Goal: Task Accomplishment & Management: Use online tool/utility

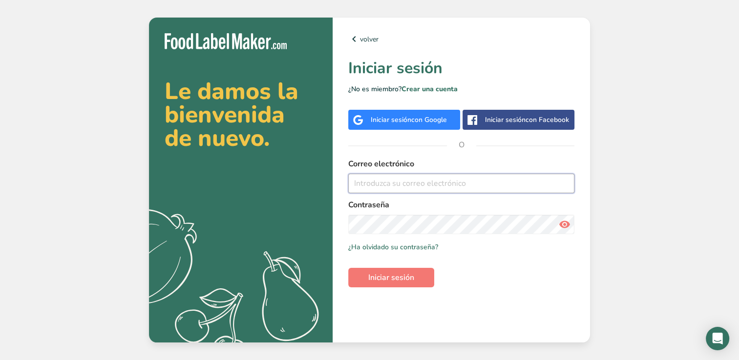
click at [416, 180] on input "email" at bounding box center [461, 184] width 226 height 20
type input "[EMAIL_ADDRESS][DOMAIN_NAME]"
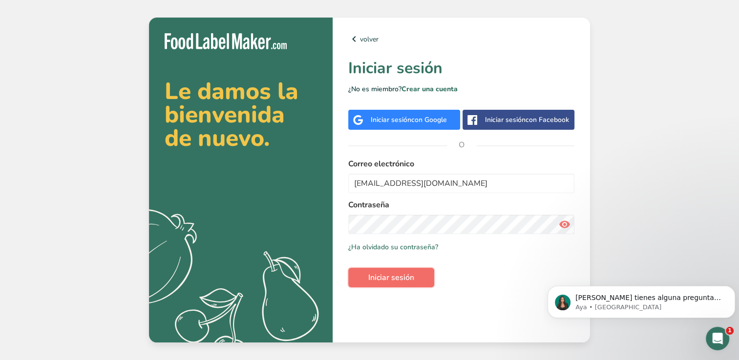
click at [414, 272] on span "Iniciar sesión" at bounding box center [391, 278] width 46 height 12
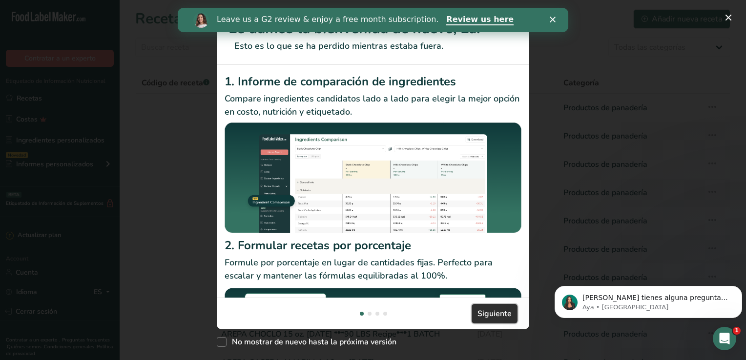
click at [507, 312] on span "Siguiente" at bounding box center [495, 314] width 34 height 12
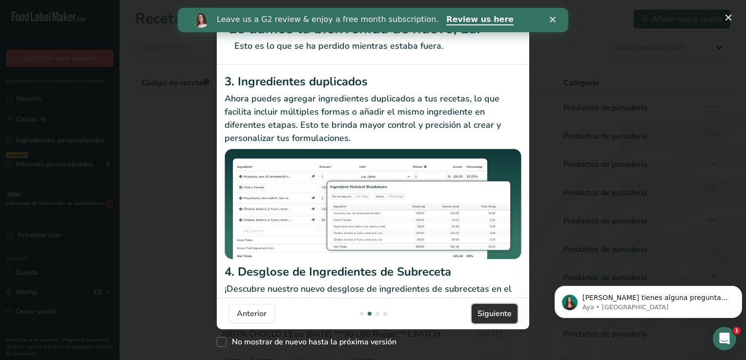
click at [509, 314] on span "Siguiente" at bounding box center [495, 314] width 34 height 12
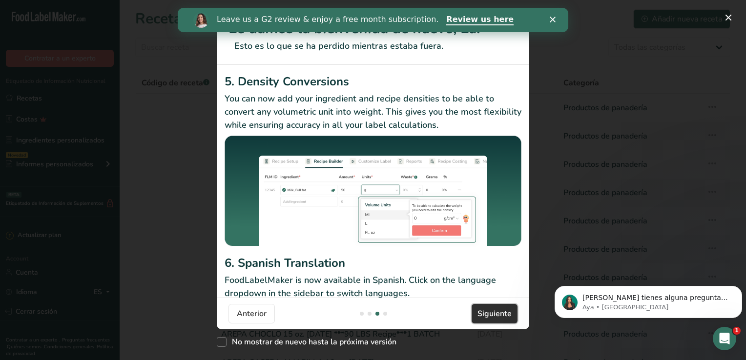
click at [509, 314] on span "Siguiente" at bounding box center [495, 314] width 34 height 12
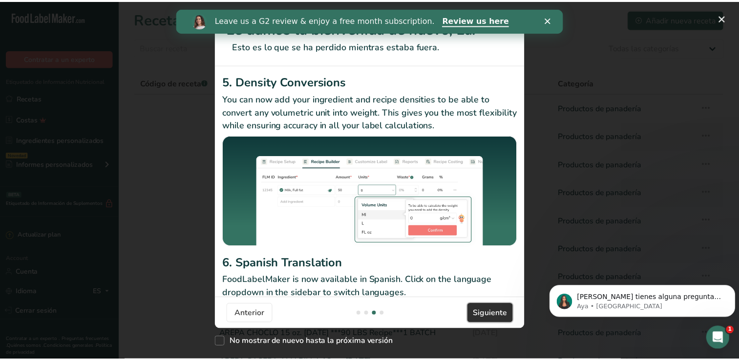
scroll to position [0, 937]
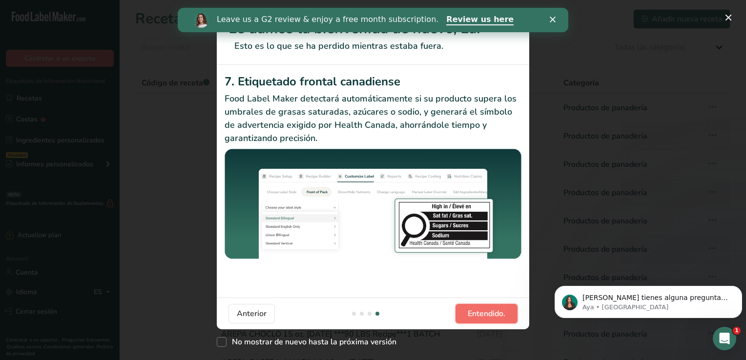
click at [509, 314] on button "Entendido." at bounding box center [487, 314] width 62 height 20
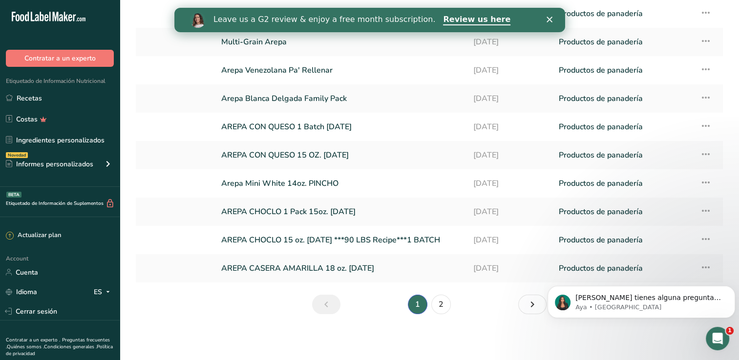
scroll to position [0, 0]
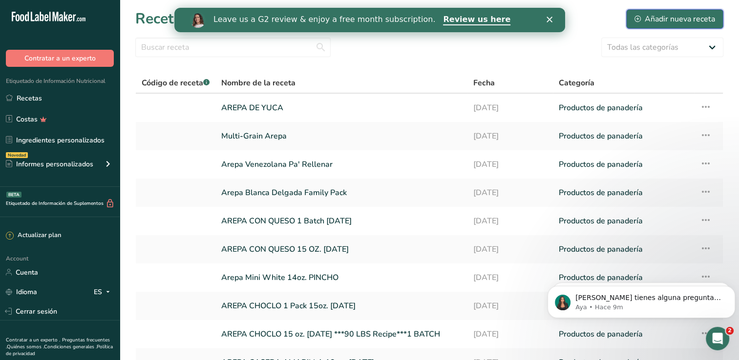
click at [685, 16] on div "Añadir nueva receta" at bounding box center [674, 19] width 81 height 12
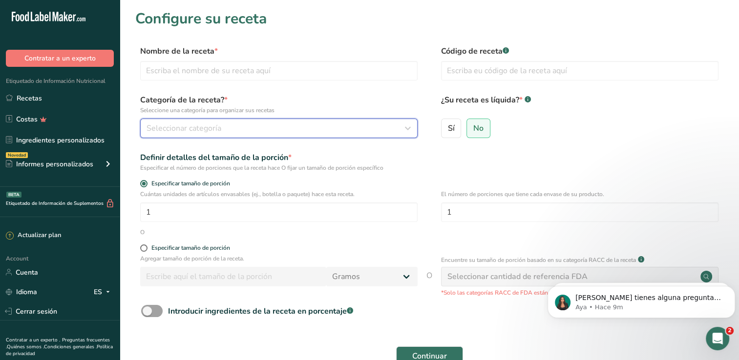
click at [392, 123] on div "Seleccionar categoría" at bounding box center [275, 129] width 259 height 12
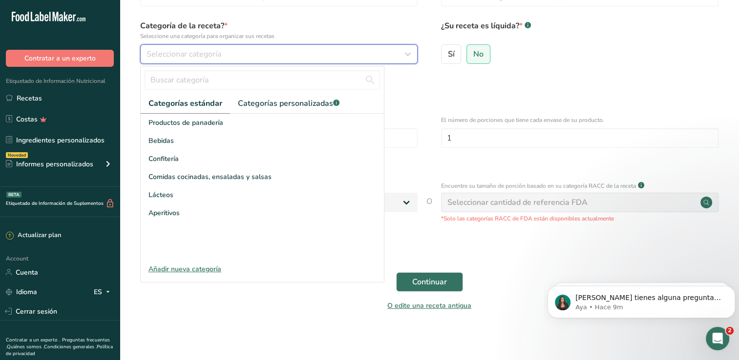
scroll to position [78, 0]
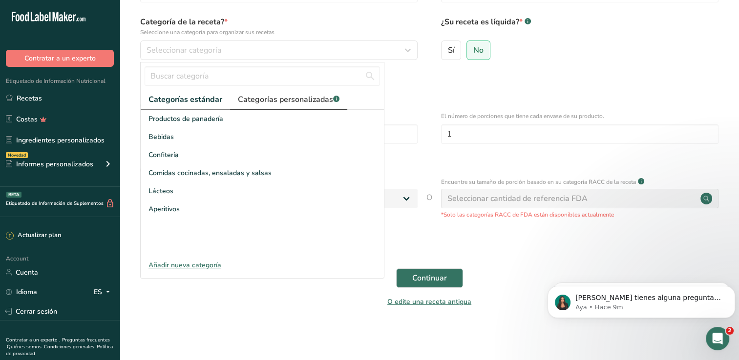
click at [326, 103] on span "Categorías personalizadas .a-a{fill:#347362;}.b-a{fill:#fff;}" at bounding box center [289, 100] width 102 height 12
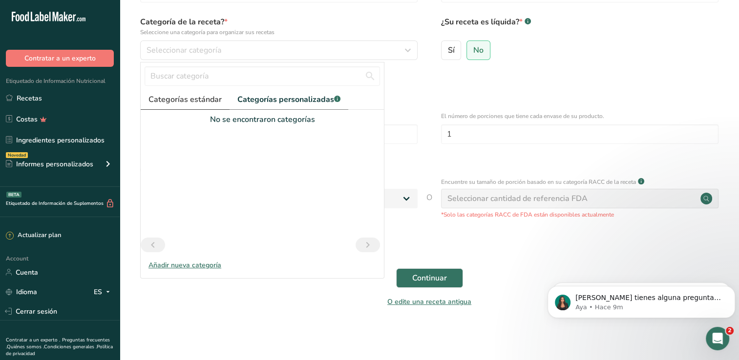
click at [200, 95] on span "Categorías estándar" at bounding box center [184, 100] width 73 height 12
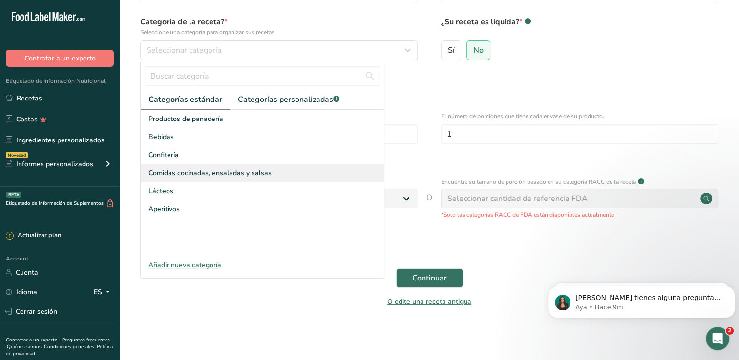
click at [178, 172] on span "Comidas cocinadas, ensaladas y salsas" at bounding box center [209, 173] width 123 height 10
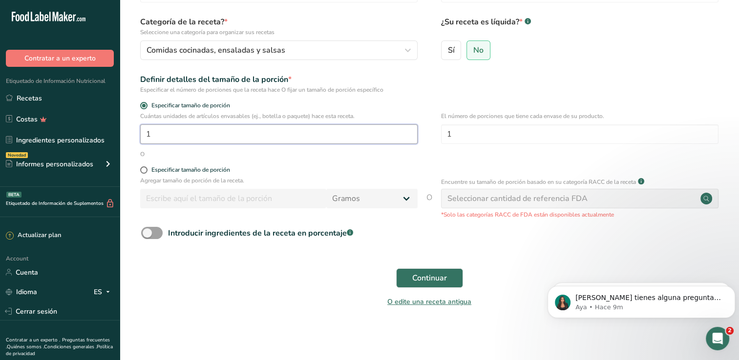
click at [226, 138] on input "1" at bounding box center [278, 135] width 277 height 20
click at [704, 194] on circle at bounding box center [706, 199] width 12 height 12
click at [709, 198] on circle at bounding box center [706, 199] width 12 height 12
click at [160, 235] on span at bounding box center [151, 233] width 21 height 12
click at [147, 235] on input "Introducir ingredientes de la receta en porcentaje .a-a{fill:#347362;}.b-a{fill…" at bounding box center [144, 233] width 6 height 6
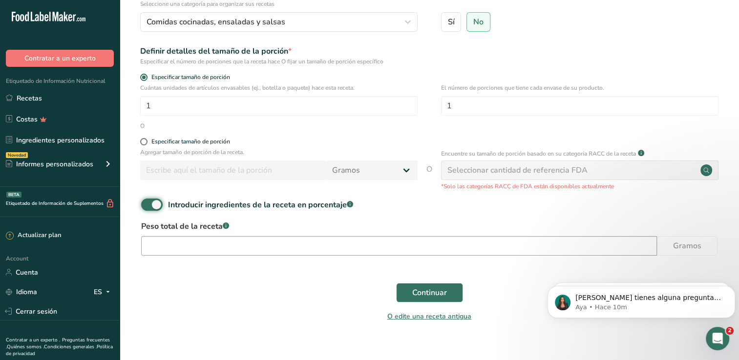
scroll to position [121, 0]
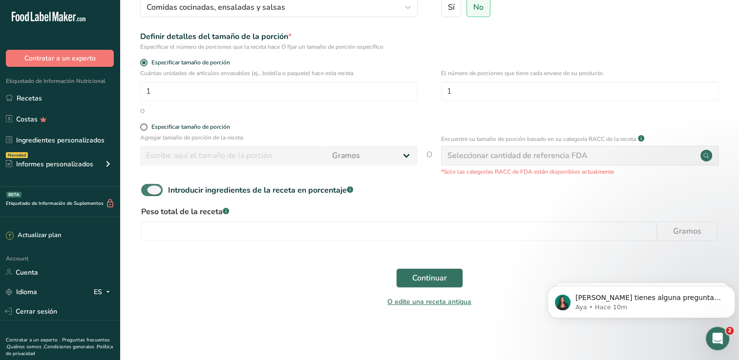
click at [153, 189] on span at bounding box center [151, 190] width 21 height 12
click at [147, 189] on input "Introducir ingredientes de la receta en porcentaje .a-a{fill:#347362;}.b-a{fill…" at bounding box center [144, 190] width 6 height 6
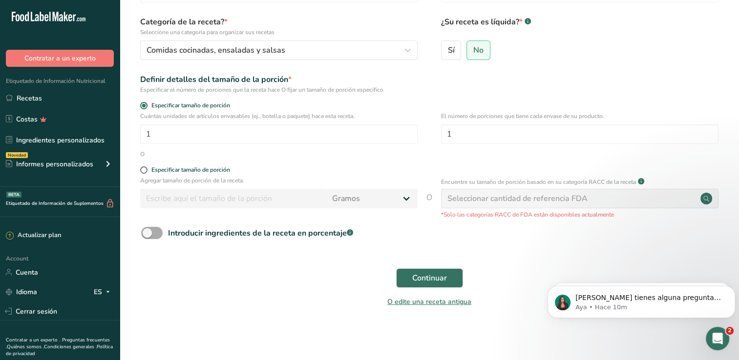
click at [161, 232] on span at bounding box center [151, 233] width 21 height 12
click at [147, 232] on input "Introducir ingredientes de la receta en porcentaje .a-a{fill:#347362;}.b-a{fill…" at bounding box center [144, 233] width 6 height 6
checkbox input "true"
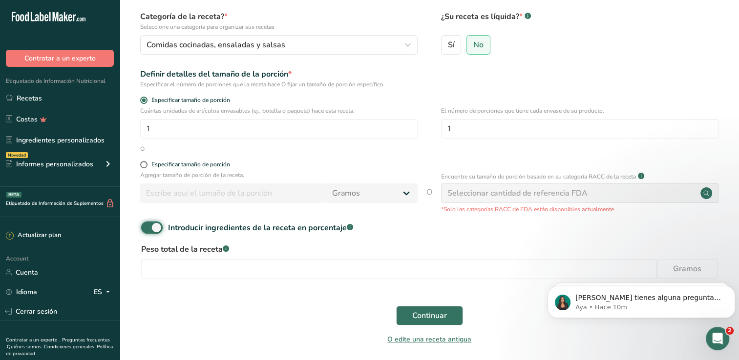
scroll to position [121, 0]
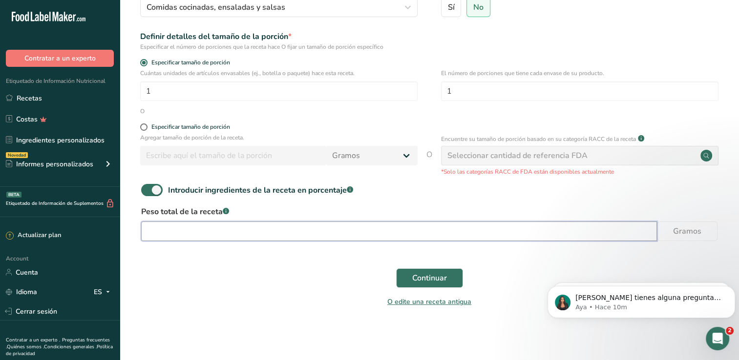
click at [636, 229] on input "number" at bounding box center [399, 232] width 516 height 20
click at [250, 225] on input "number" at bounding box center [399, 232] width 516 height 20
type input "77"
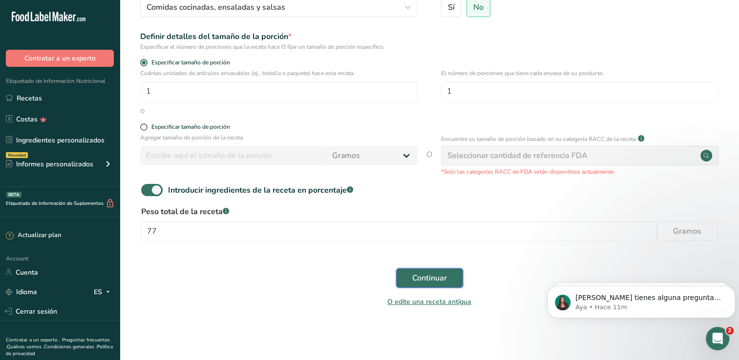
click at [430, 275] on span "Continuar" at bounding box center [429, 278] width 35 height 12
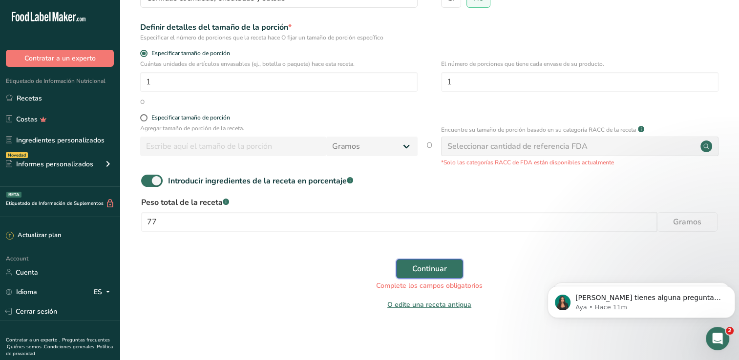
scroll to position [144, 0]
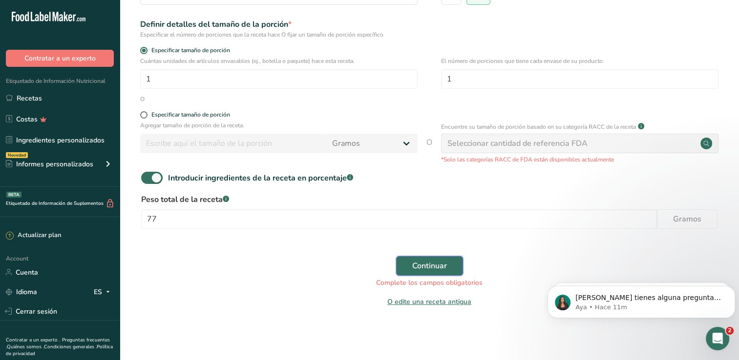
click at [448, 275] on button "Continuar" at bounding box center [429, 266] width 67 height 20
click at [512, 140] on div "Seleccionar cantidad de referencia FDA" at bounding box center [517, 144] width 140 height 12
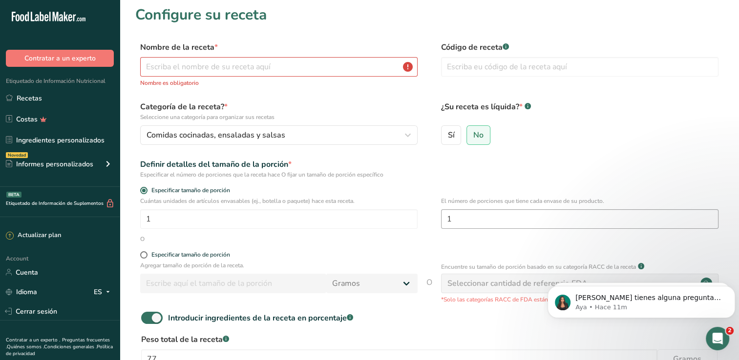
scroll to position [0, 0]
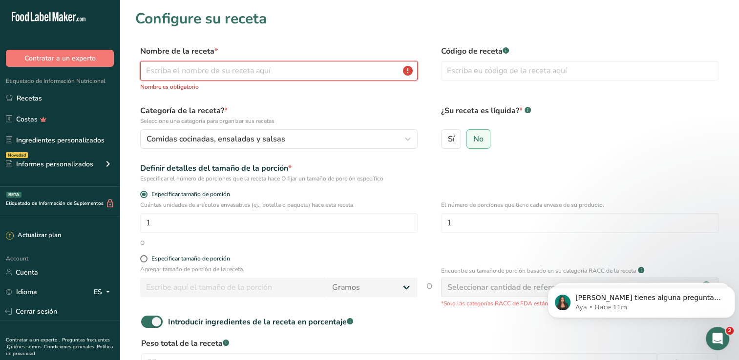
click at [294, 62] on input "text" at bounding box center [278, 71] width 277 height 20
click at [289, 66] on input "text" at bounding box center [278, 71] width 277 height 20
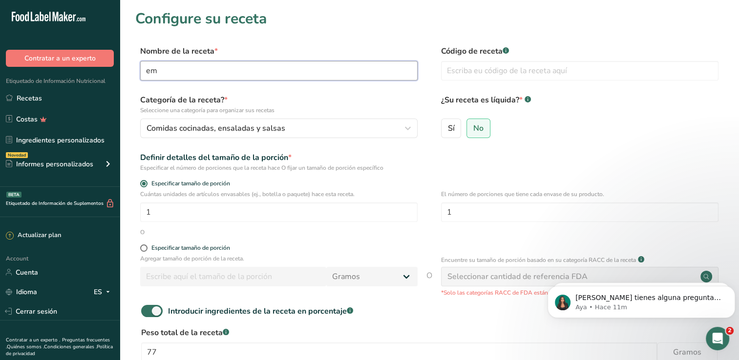
type input "e"
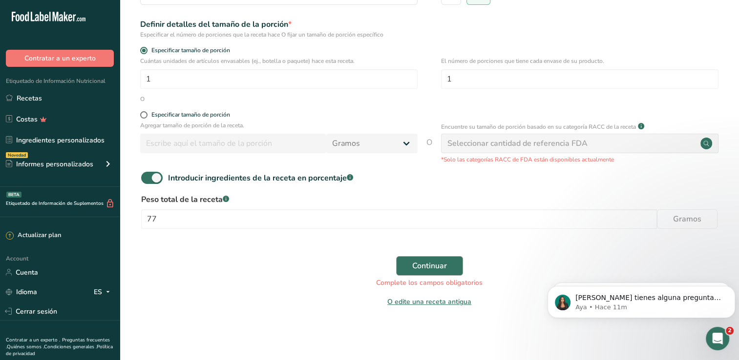
type input "EMPANADA FRIJOL"
click at [422, 259] on button "Continuar" at bounding box center [429, 266] width 67 height 20
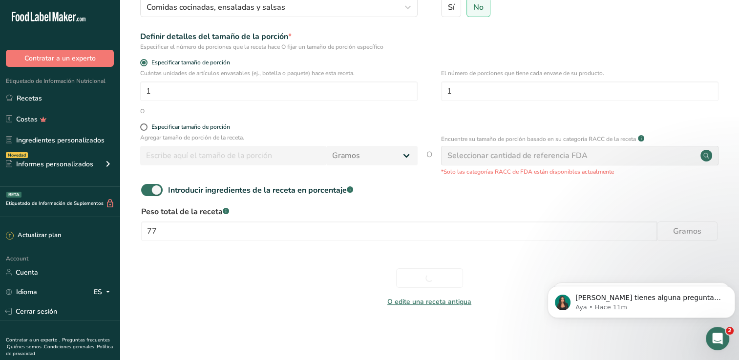
scroll to position [121, 0]
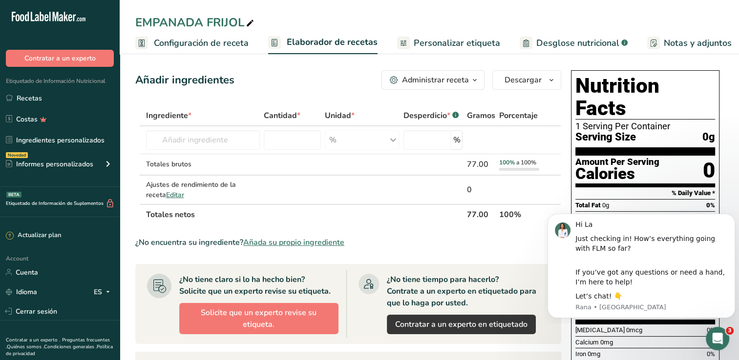
click at [293, 76] on div "Añadir ingredientes Administrar receta Eliminar receta Duplicar receta Escalar …" at bounding box center [348, 80] width 426 height 20
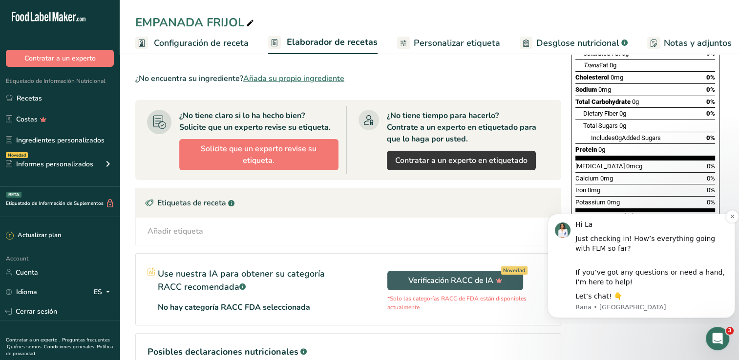
scroll to position [195, 0]
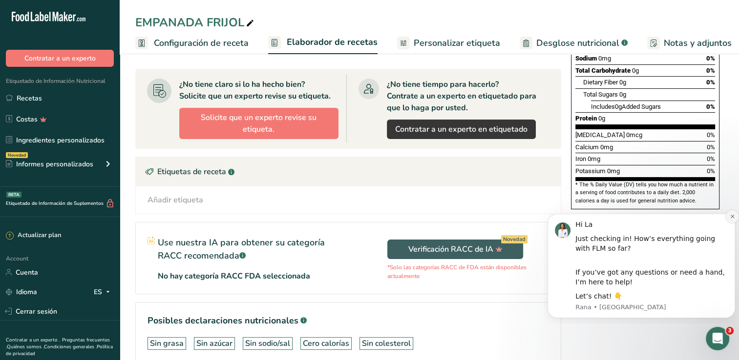
click at [732, 215] on icon "Dismiss notification" at bounding box center [731, 216] width 5 height 5
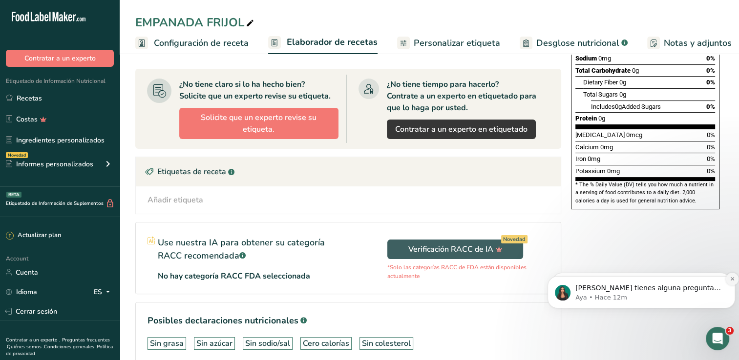
click at [730, 278] on icon "Dismiss notification" at bounding box center [731, 278] width 5 height 5
click at [730, 279] on icon "Dismiss notification" at bounding box center [731, 278] width 5 height 5
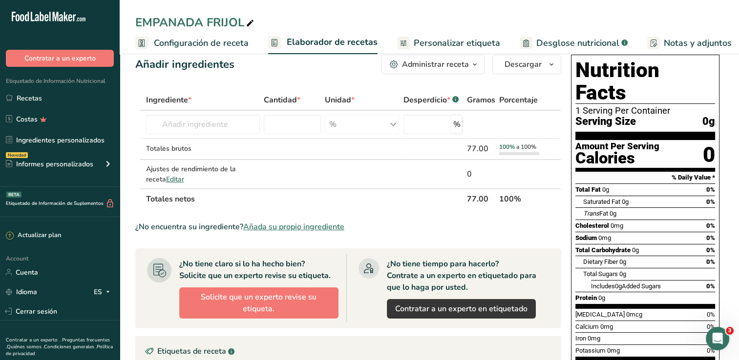
scroll to position [0, 0]
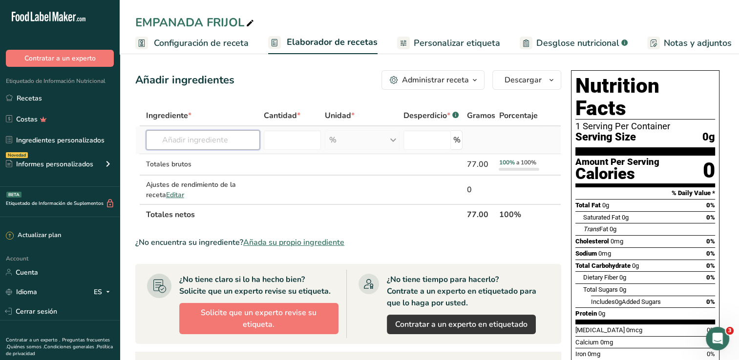
click at [185, 137] on input "text" at bounding box center [203, 140] width 114 height 20
click at [177, 143] on input "text" at bounding box center [203, 140] width 114 height 20
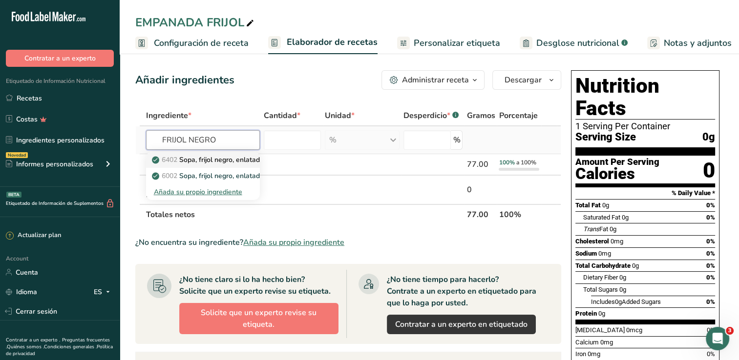
type input "FRIJOL NEGRO"
click at [238, 155] on p "6402 Sopa, frijol negro, enlatada, preparada con igual volumen de agua" at bounding box center [270, 160] width 232 height 10
type input "Soup, black bean, canned, prepared with equal volume water"
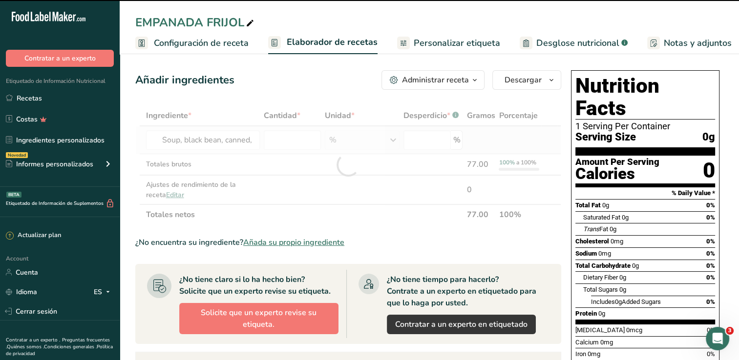
type input "0"
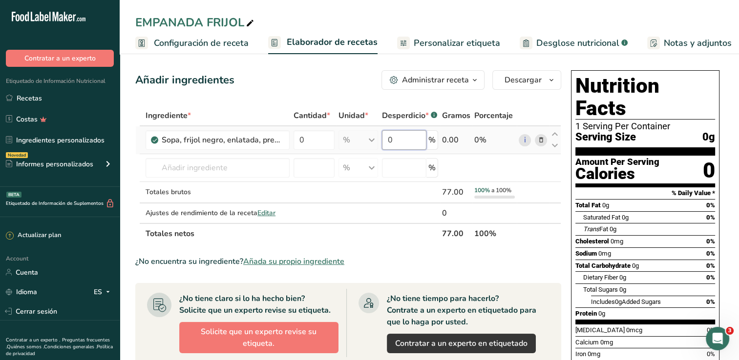
click at [416, 139] on input "0" at bounding box center [404, 140] width 44 height 20
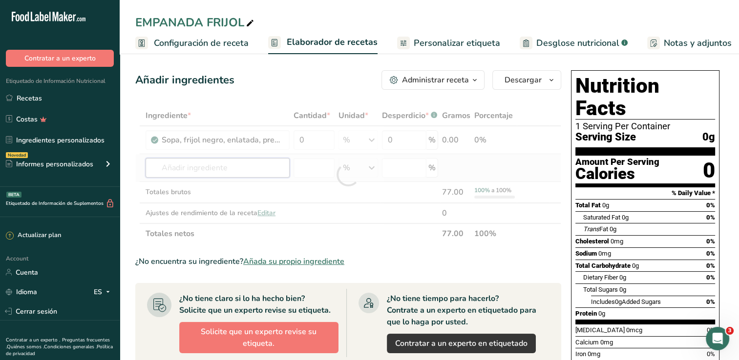
click at [155, 164] on div "Ingrediente * Cantidad * Unidad * Desperdicio * .a-a{fill:#347362;}.b-a{fill:#f…" at bounding box center [348, 174] width 426 height 139
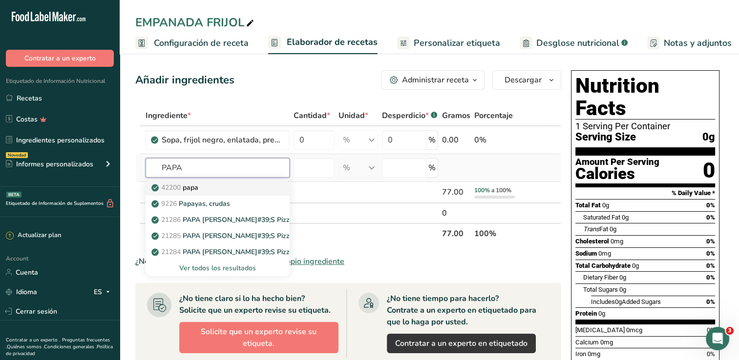
type input "PAPA"
click at [189, 187] on p "42200 papa" at bounding box center [175, 188] width 45 height 10
type input "Papad"
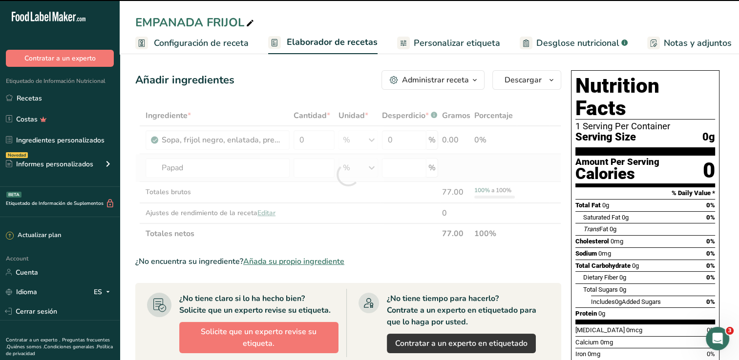
type input "0"
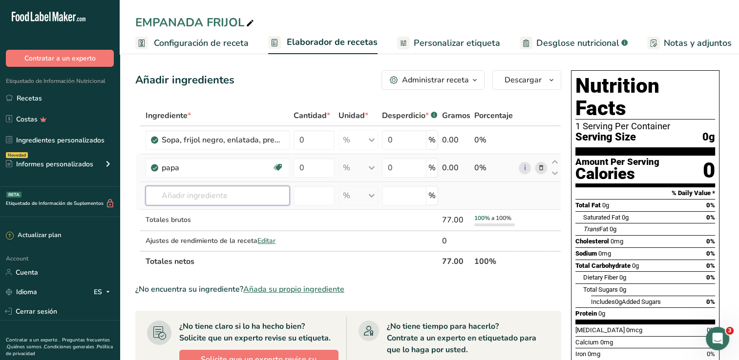
click at [184, 196] on input "text" at bounding box center [218, 196] width 144 height 20
type input "SOFRITO"
click at [220, 217] on p "6142 [PERSON_NAME], sofrito, preparado según receta" at bounding box center [225, 215] width 145 height 10
type input "Sauce, sofrito, prepared from recipe"
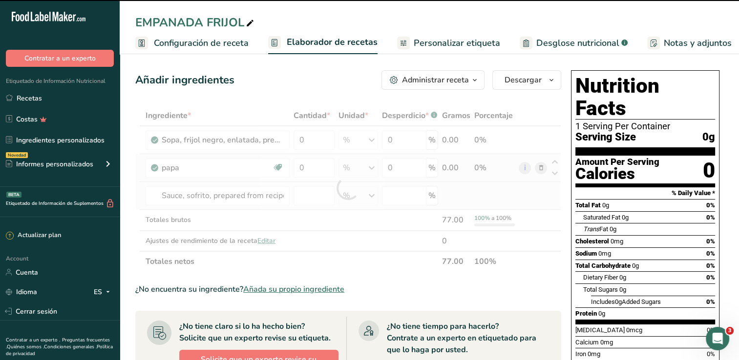
type input "0"
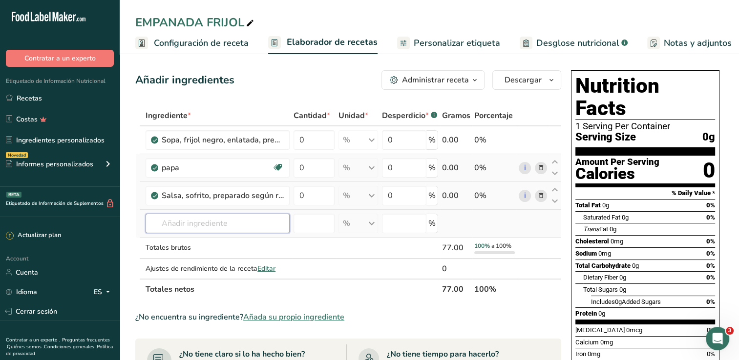
click at [254, 221] on input "text" at bounding box center [218, 224] width 144 height 20
type input "M"
type input "O"
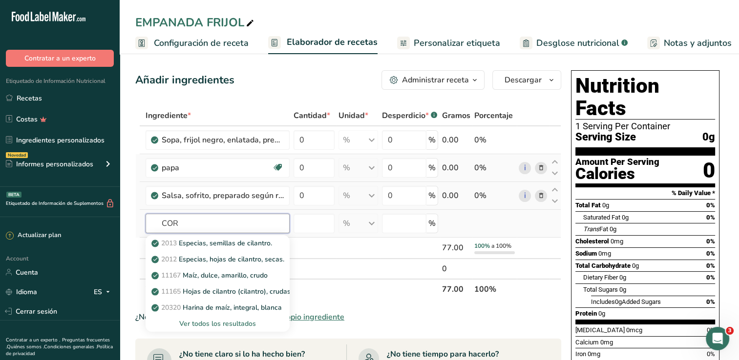
type input "CORN"
click at [233, 220] on input "CORN" at bounding box center [218, 224] width 144 height 20
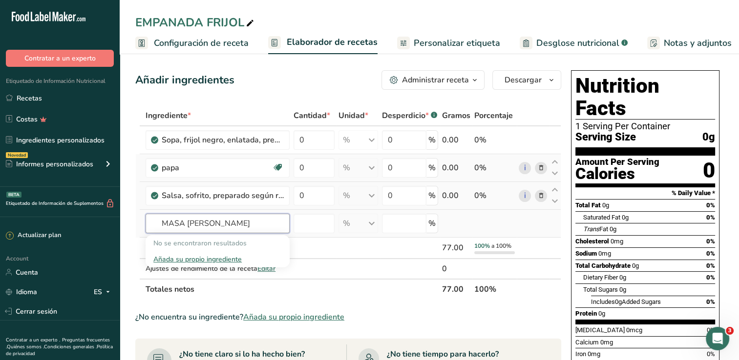
drag, startPoint x: 186, startPoint y: 221, endPoint x: 137, endPoint y: 213, distance: 48.9
click at [137, 213] on tr "MASA MAIZ FRITO No se encontraron resultados Añada su propio ingrediente % Unid…" at bounding box center [348, 224] width 425 height 28
click at [240, 224] on input "[PERSON_NAME]" at bounding box center [218, 224] width 144 height 20
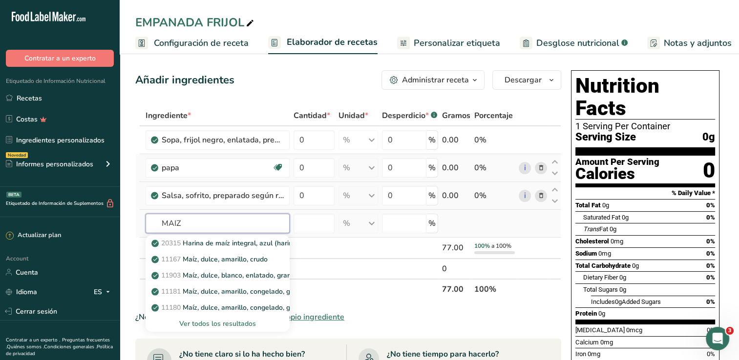
type input "MAIZ"
click at [222, 323] on div "Ver todos los resultados" at bounding box center [217, 324] width 128 height 10
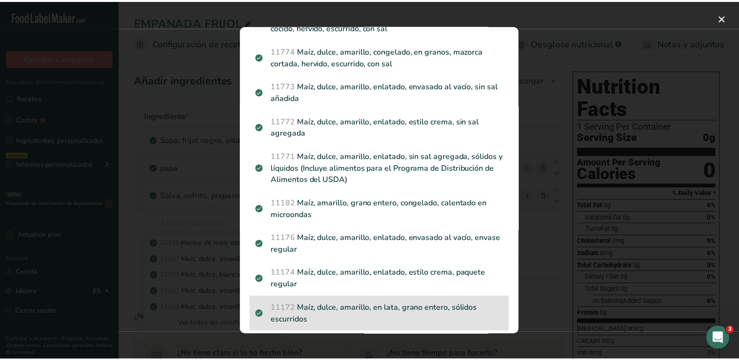
scroll to position [684, 0]
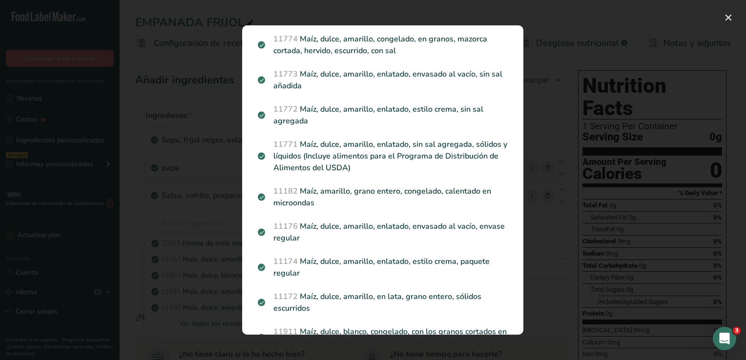
drag, startPoint x: 548, startPoint y: 171, endPoint x: 534, endPoint y: 175, distance: 14.7
click at [545, 171] on div "Search results modal" at bounding box center [373, 180] width 746 height 360
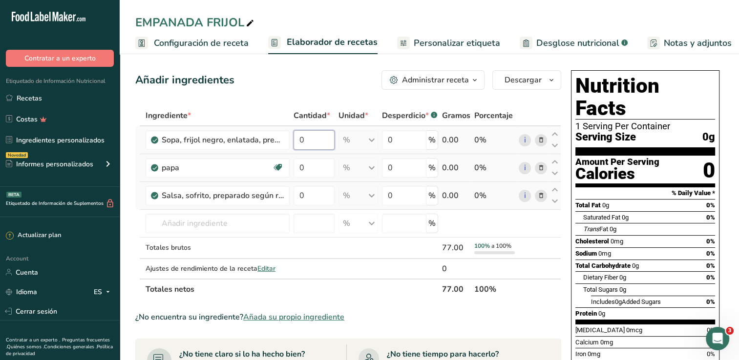
click at [314, 138] on input "0" at bounding box center [313, 140] width 41 height 20
